Goal: Task Accomplishment & Management: Complete application form

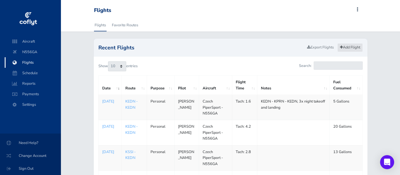
click at [341, 47] on link "Add Flight" at bounding box center [349, 47] width 25 height 8
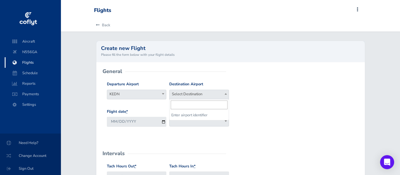
click at [188, 96] on span "Select Destination" at bounding box center [199, 94] width 59 height 8
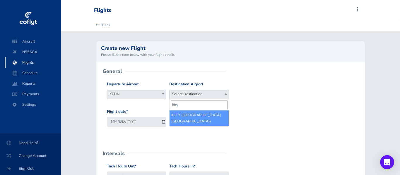
type input "kfty"
select select "KFTY"
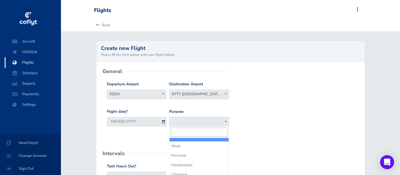
click at [189, 122] on span at bounding box center [199, 122] width 60 height 10
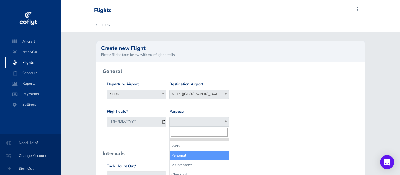
select select "Personal"
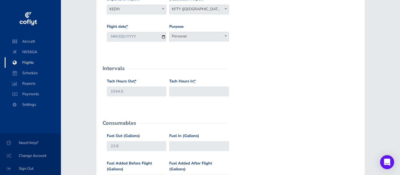
scroll to position [98, 0]
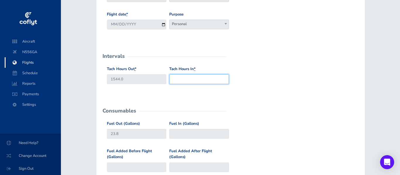
click at [186, 81] on input "Tach Hours In *" at bounding box center [199, 79] width 60 height 10
type input "1546.4"
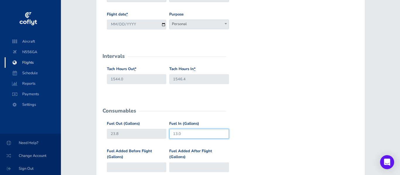
type input "13.0"
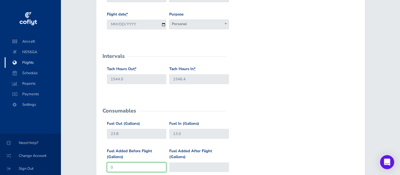
type input "0"
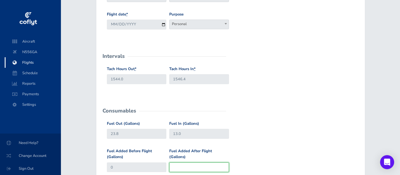
type input "1"
type input "0"
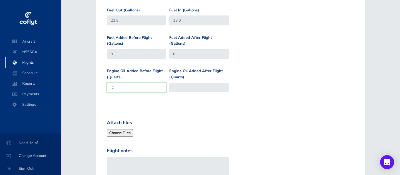
type input ".2"
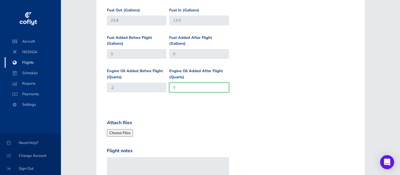
type input "0"
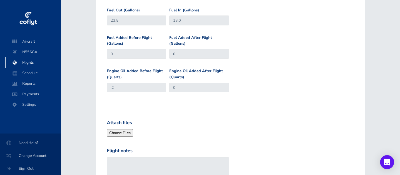
scroll to position [279, 0]
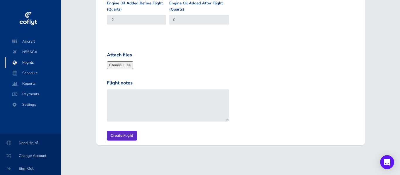
click at [125, 136] on input "Create Flight" at bounding box center [122, 136] width 30 height 10
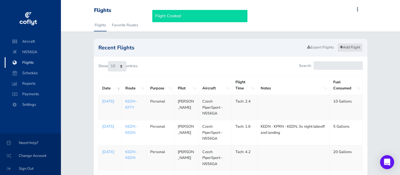
click at [357, 47] on link "Add Flight" at bounding box center [349, 47] width 25 height 8
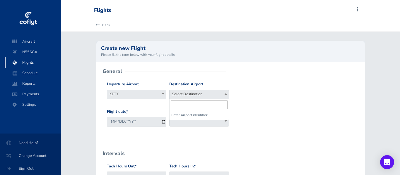
click at [189, 96] on span "Select Destination" at bounding box center [199, 94] width 59 height 8
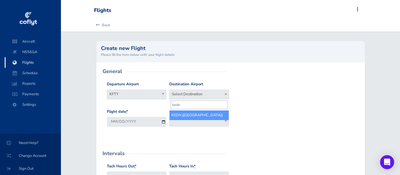
type input "kedn"
select select "KEDN"
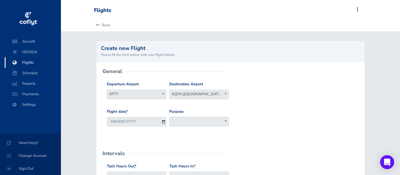
click at [188, 122] on span at bounding box center [199, 122] width 60 height 10
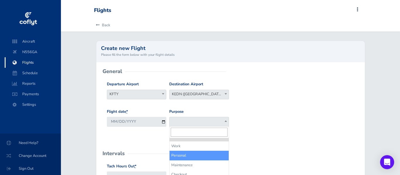
select select "Personal"
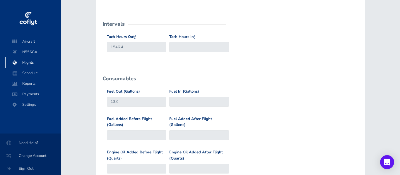
scroll to position [130, 0]
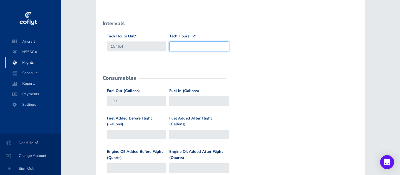
click at [191, 46] on input "Tach Hours In *" at bounding box center [199, 47] width 60 height 10
type input "1548.6"
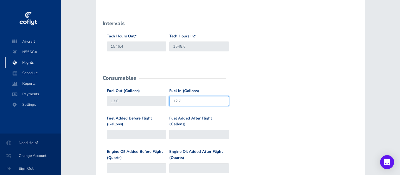
type input "12.7"
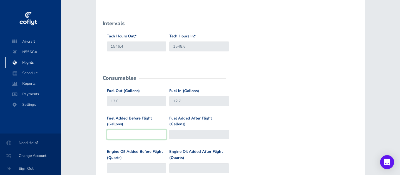
type input "13"
type input "1"
type input "14"
type input "10"
type input "23"
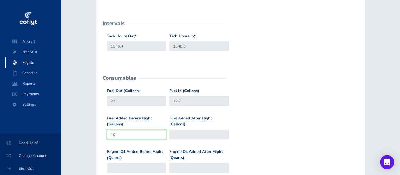
type input "10"
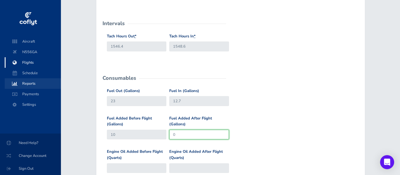
type input "0"
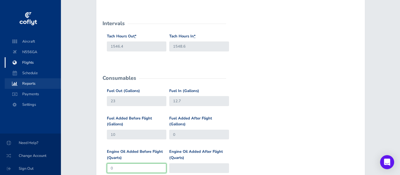
type input "0"
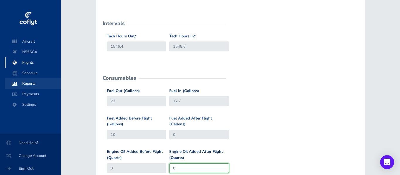
type input "0"
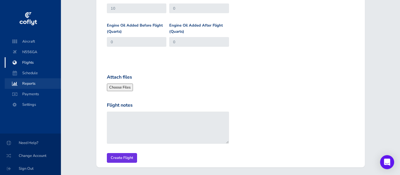
click at [107, 154] on input "Create Flight" at bounding box center [122, 159] width 30 height 10
